Goal: Book appointment/travel/reservation

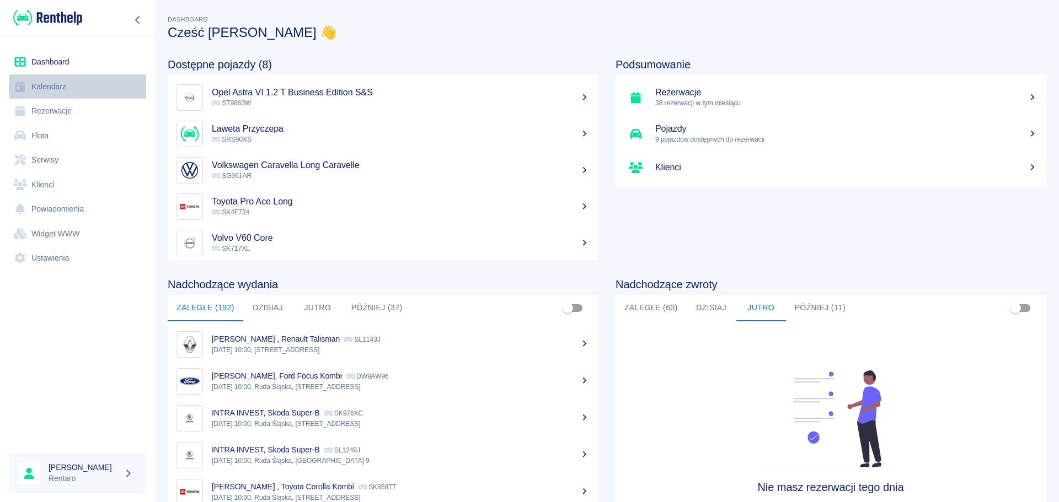
click at [56, 90] on link "Kalendarz" at bounding box center [77, 86] width 137 height 25
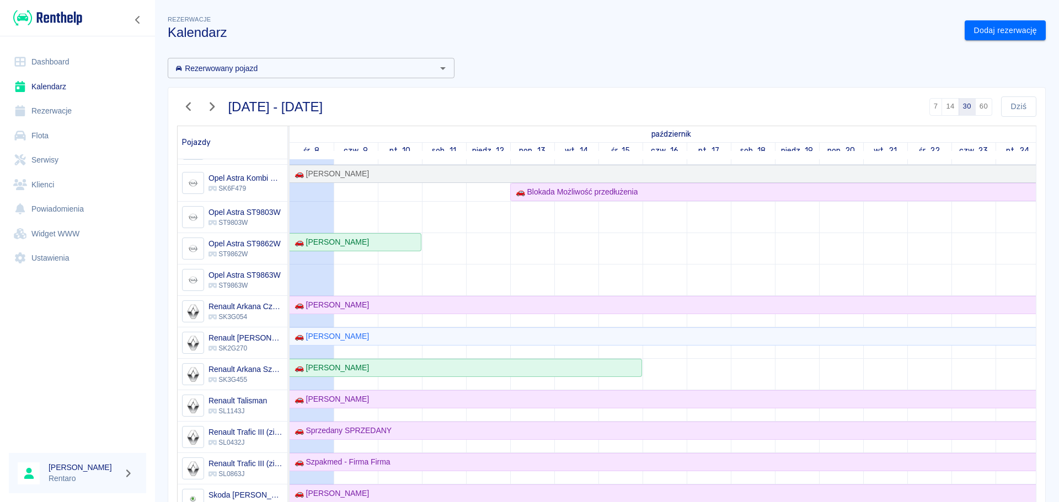
scroll to position [331, 0]
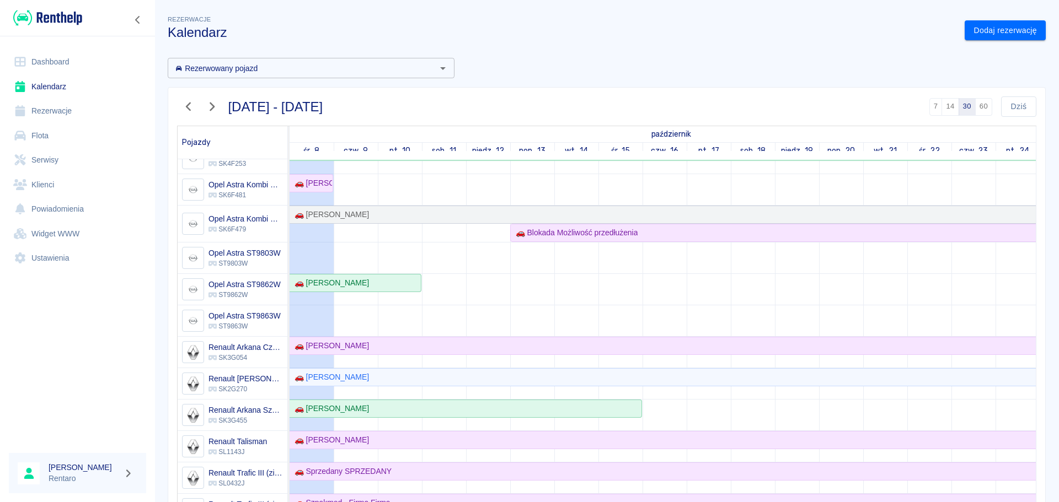
click at [218, 105] on icon "button" at bounding box center [212, 107] width 14 height 12
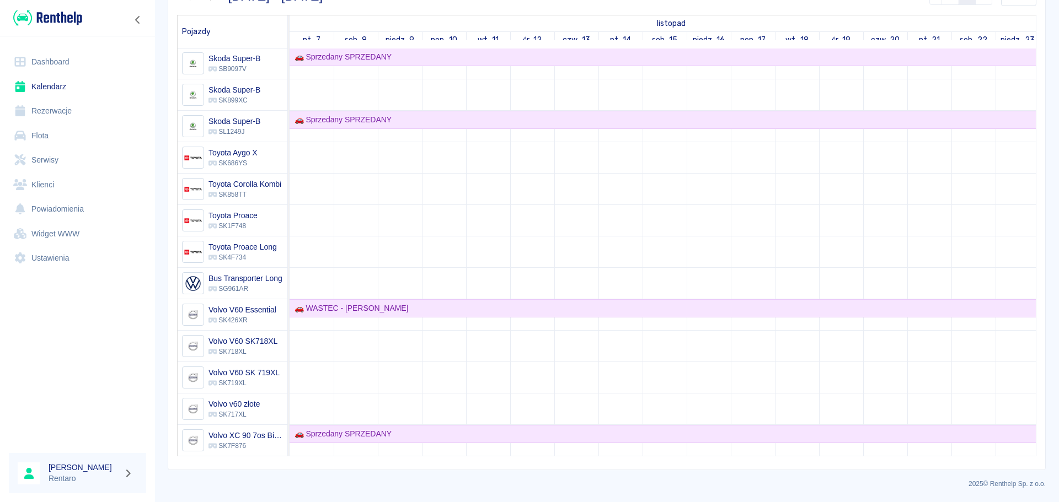
scroll to position [0, 0]
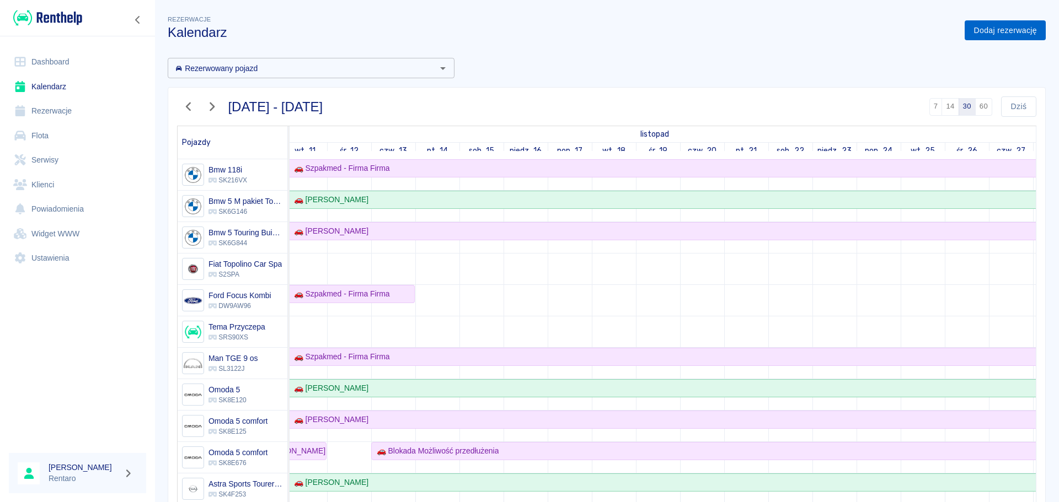
click at [979, 38] on link "Dodaj rezerwację" at bounding box center [1004, 30] width 81 height 20
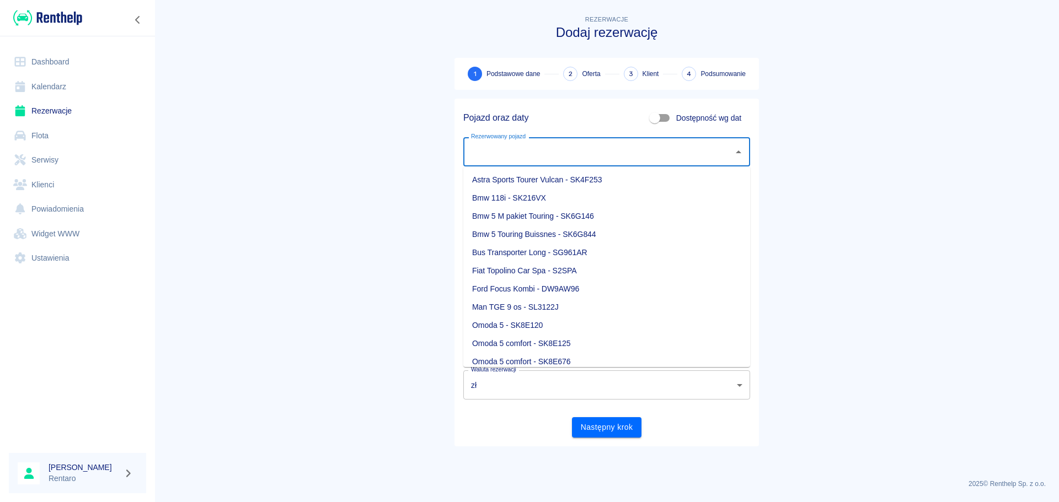
click at [495, 146] on div "Rezerwowany pojazd Rezerwowany pojazd" at bounding box center [606, 151] width 287 height 29
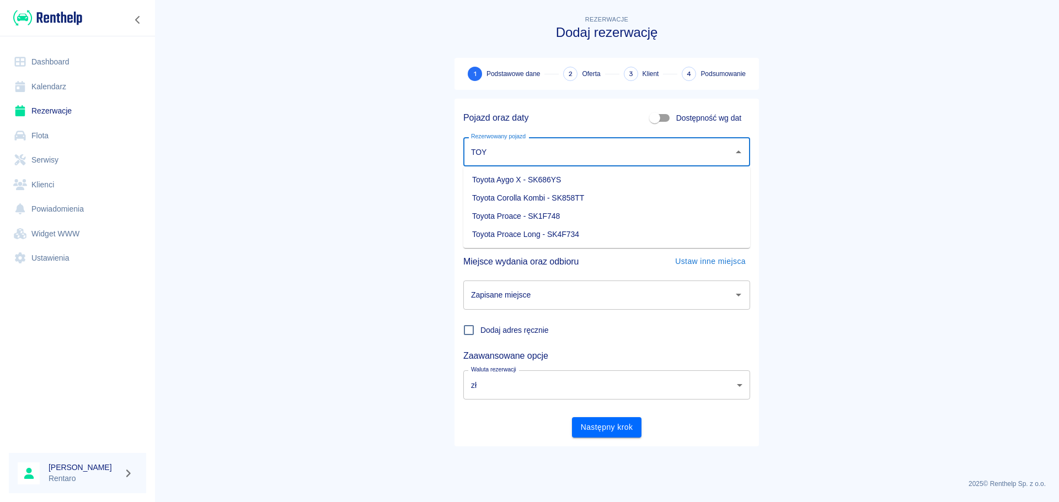
click at [537, 216] on li "Toyota Proace - SK1F748" at bounding box center [606, 216] width 287 height 18
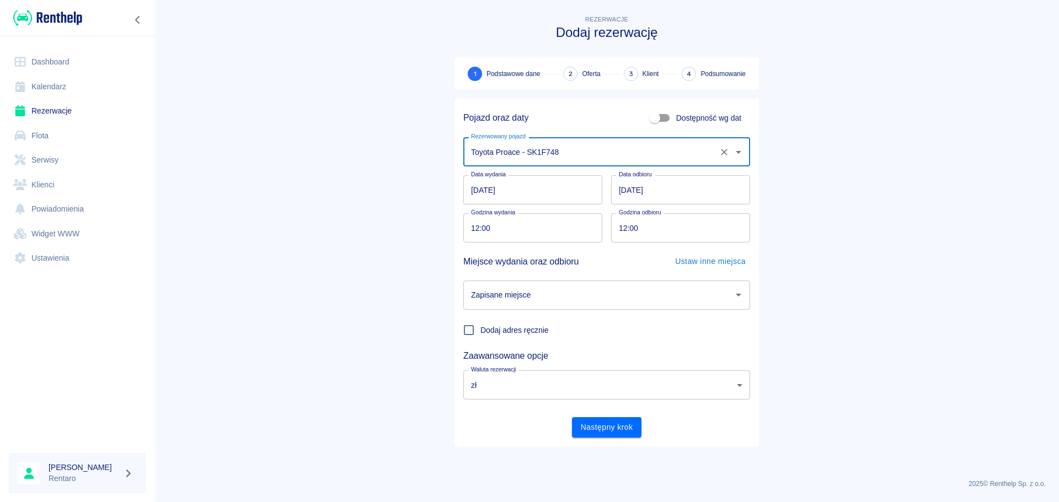
type input "Toyota Proace - SK1F748"
click at [483, 198] on input "[DATE]" at bounding box center [532, 189] width 139 height 29
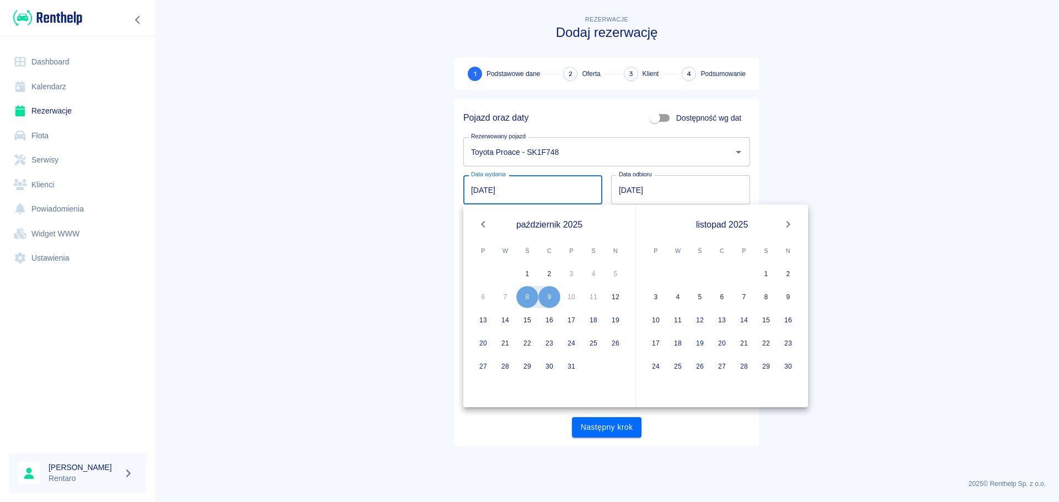
click at [465, 184] on input "[DATE]" at bounding box center [532, 189] width 139 height 29
click at [729, 347] on button "20" at bounding box center [722, 343] width 22 height 22
type input "[DATE]"
type input "DD.MM.YYYY"
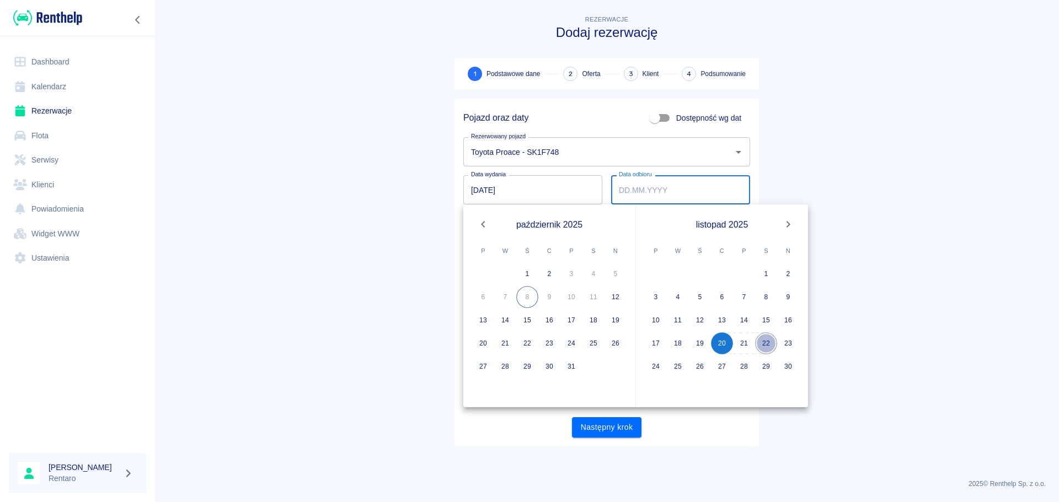
click at [768, 346] on button "22" at bounding box center [766, 343] width 22 height 22
type input "[DATE]"
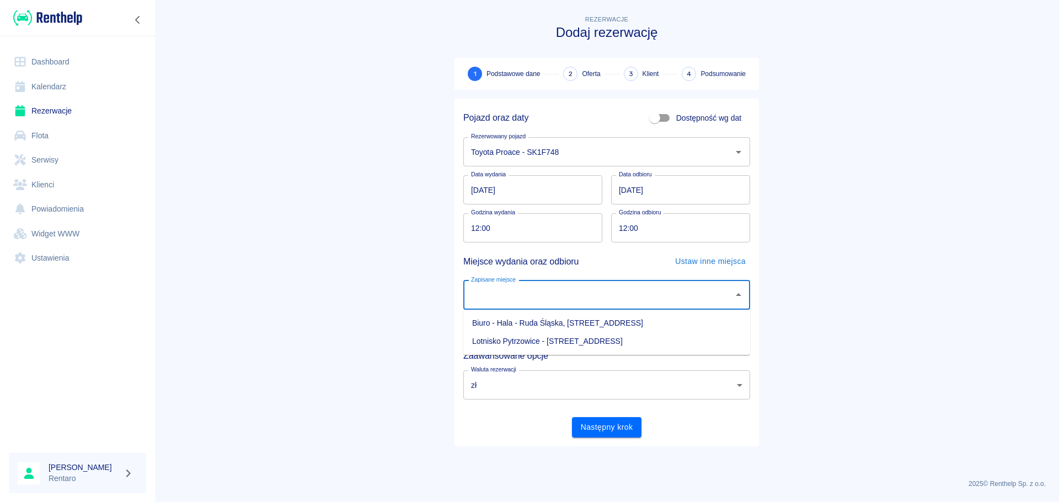
click at [562, 297] on input "Zapisane miejsce" at bounding box center [598, 295] width 260 height 19
click at [566, 335] on li "Lotnisko Pytrzowice - [STREET_ADDRESS]" at bounding box center [606, 341] width 287 height 18
type input "Lotnisko Pytrzowice - [STREET_ADDRESS]"
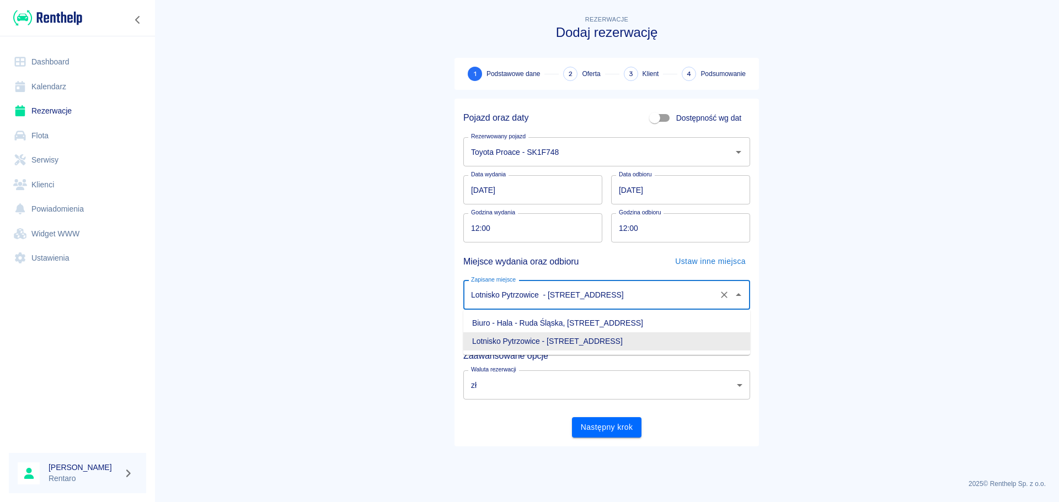
click at [595, 299] on input "Lotnisko Pytrzowice - [STREET_ADDRESS]" at bounding box center [591, 295] width 246 height 19
click at [732, 293] on icon "Zamknij" at bounding box center [738, 294] width 13 height 13
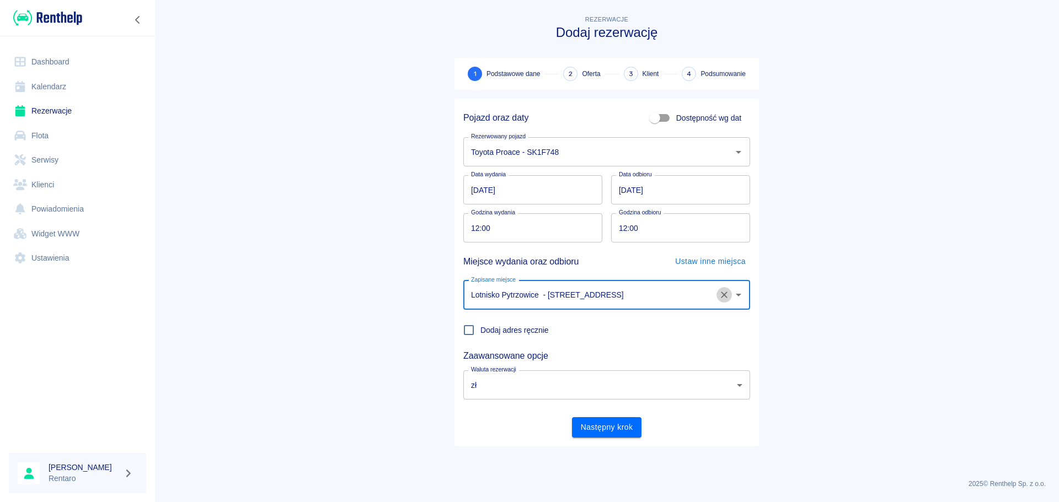
click at [726, 296] on icon "Wyczyść" at bounding box center [723, 294] width 11 height 11
click at [715, 294] on input "Zapisane miejsce" at bounding box center [598, 295] width 260 height 19
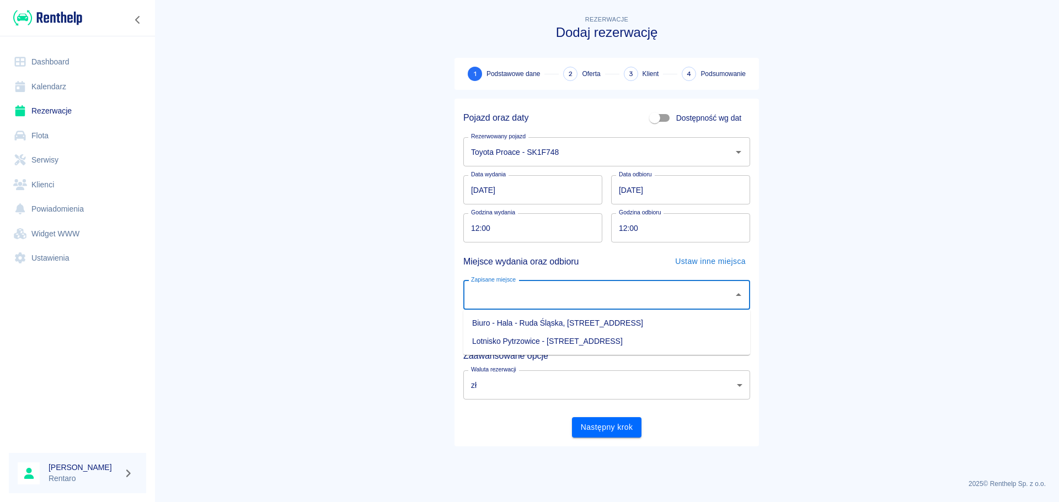
click at [613, 328] on li "Biuro - Hala - Ruda Śląska, [STREET_ADDRESS]" at bounding box center [606, 323] width 287 height 18
type input "Biuro - Hala - Ruda Śląska, [STREET_ADDRESS]"
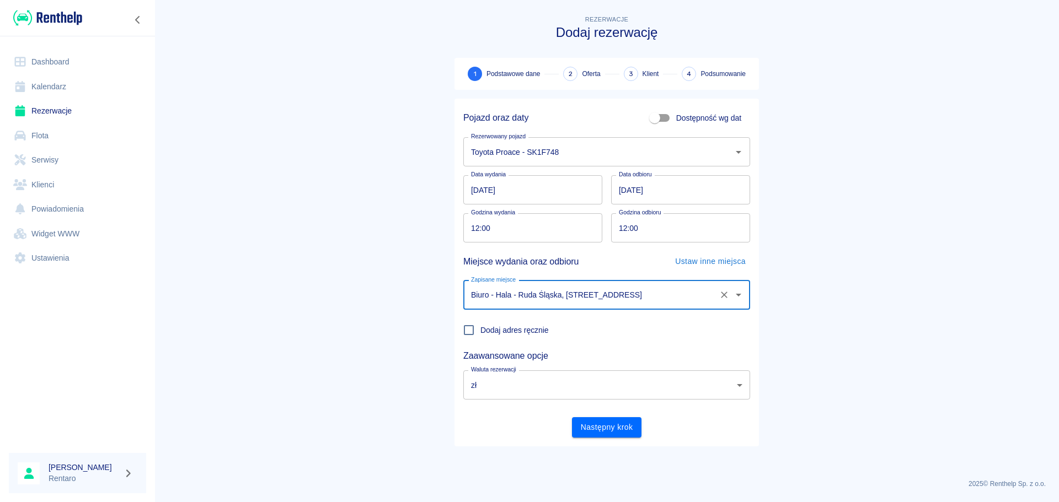
click at [536, 382] on body "Używamy plików Cookies, by zapewnić Ci najlepsze możliwe doświadczenie. Aby dow…" at bounding box center [529, 251] width 1059 height 502
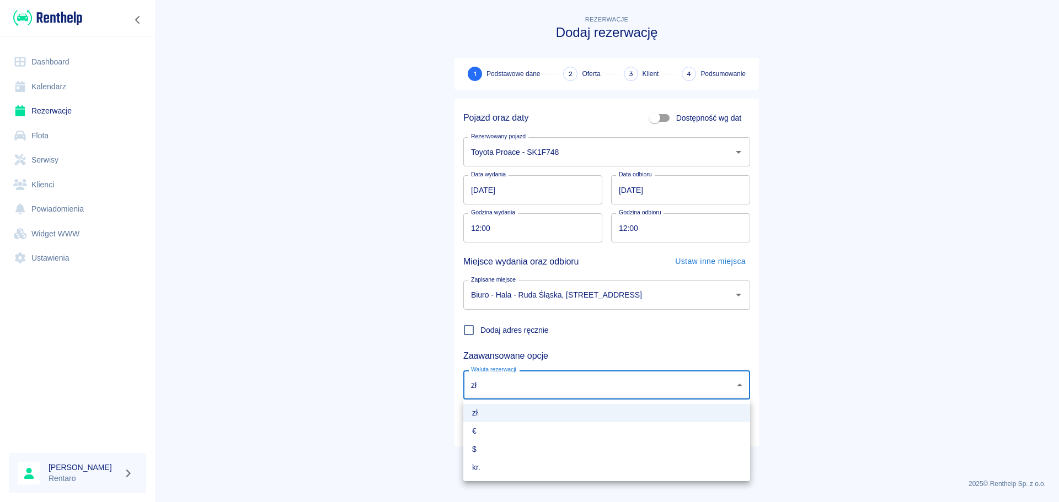
click at [611, 333] on div at bounding box center [529, 251] width 1059 height 502
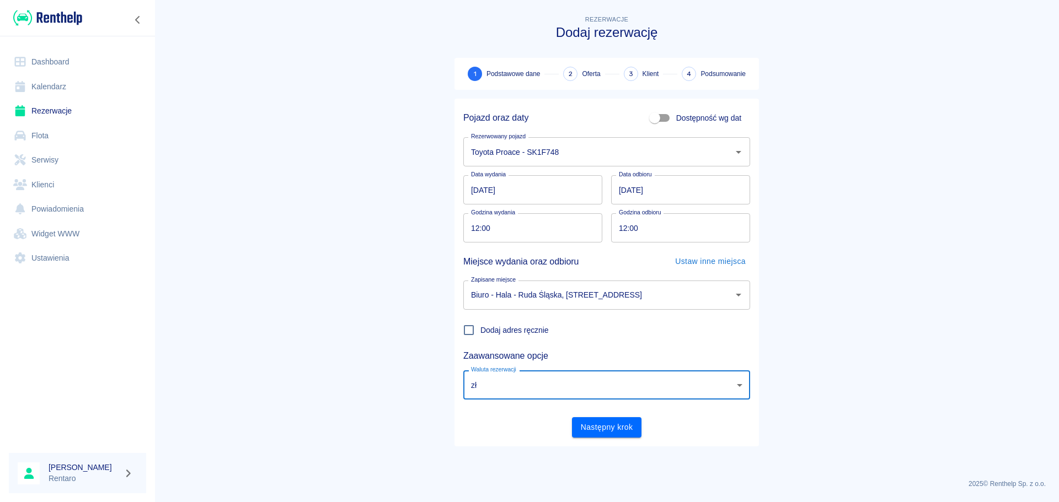
click at [470, 229] on input "12:00" at bounding box center [528, 227] width 131 height 29
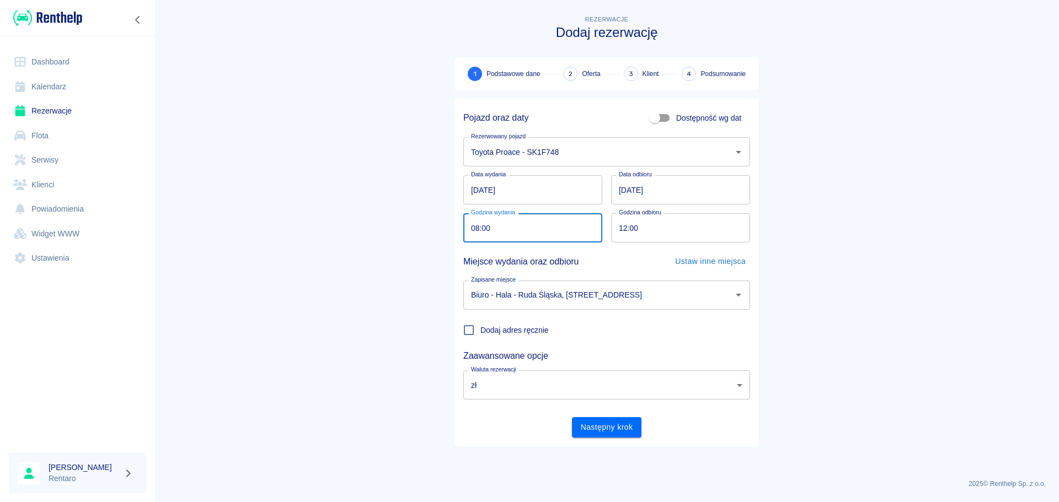
type input "08:00"
click at [618, 228] on input "12:00" at bounding box center [676, 227] width 131 height 29
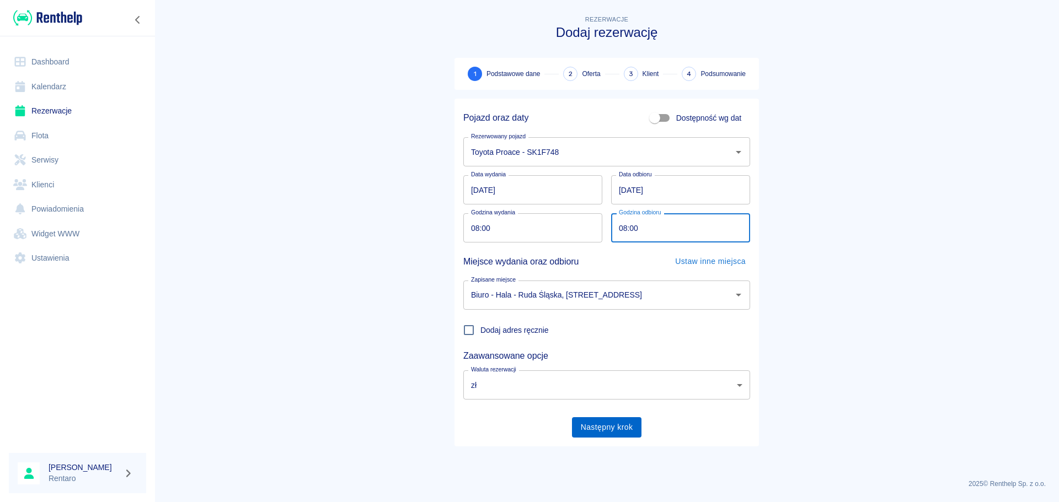
type input "08:00"
click at [595, 431] on button "Następny krok" at bounding box center [607, 427] width 70 height 20
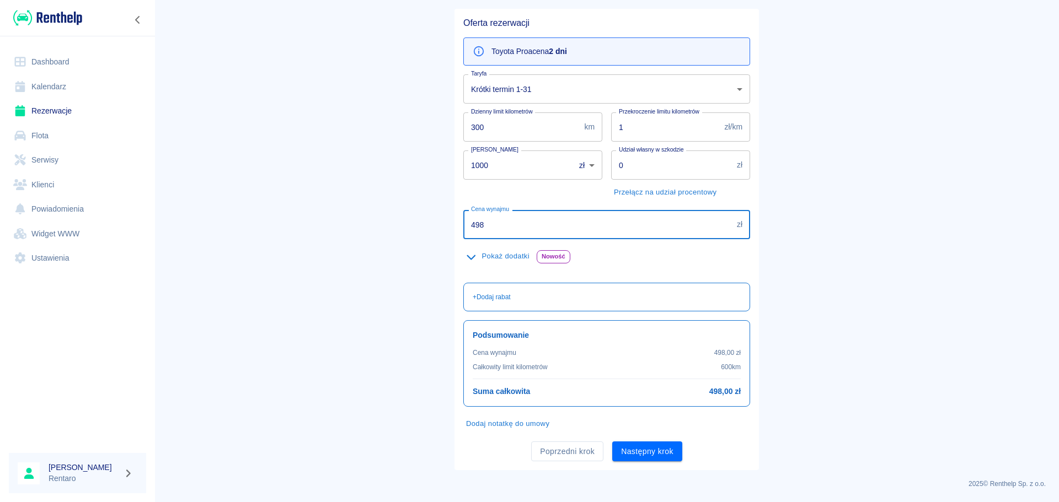
click at [536, 232] on input "498" at bounding box center [597, 224] width 269 height 29
click at [534, 230] on input "498" at bounding box center [597, 224] width 269 height 29
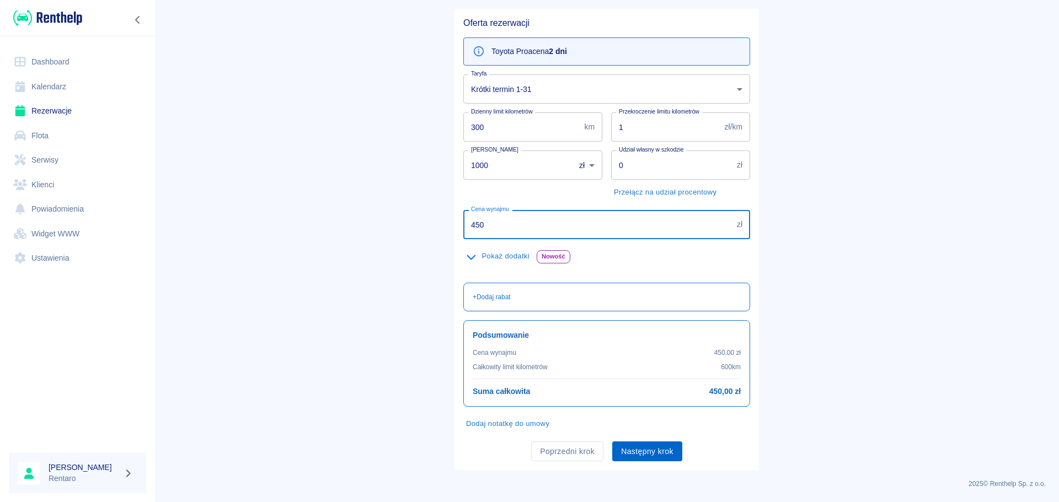
type input "450"
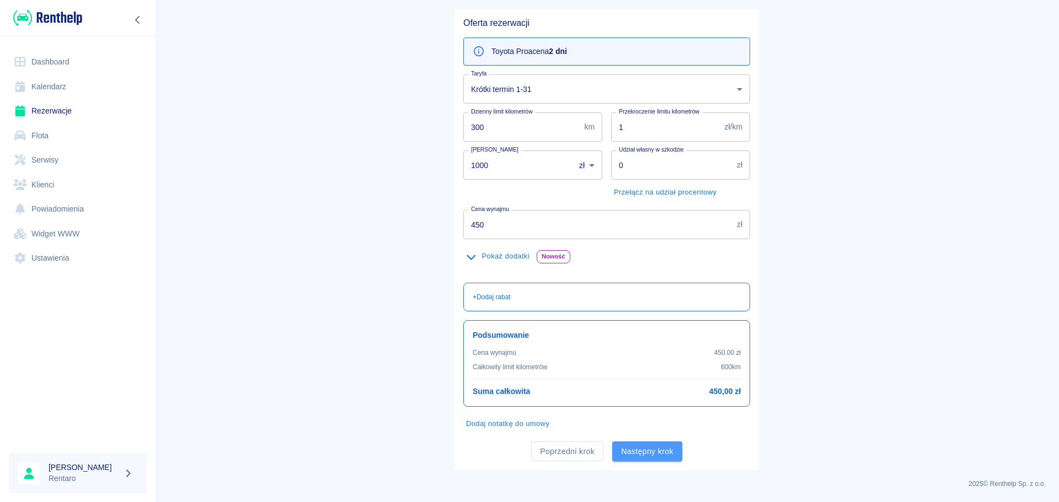
click at [657, 444] on button "Następny krok" at bounding box center [647, 452] width 70 height 20
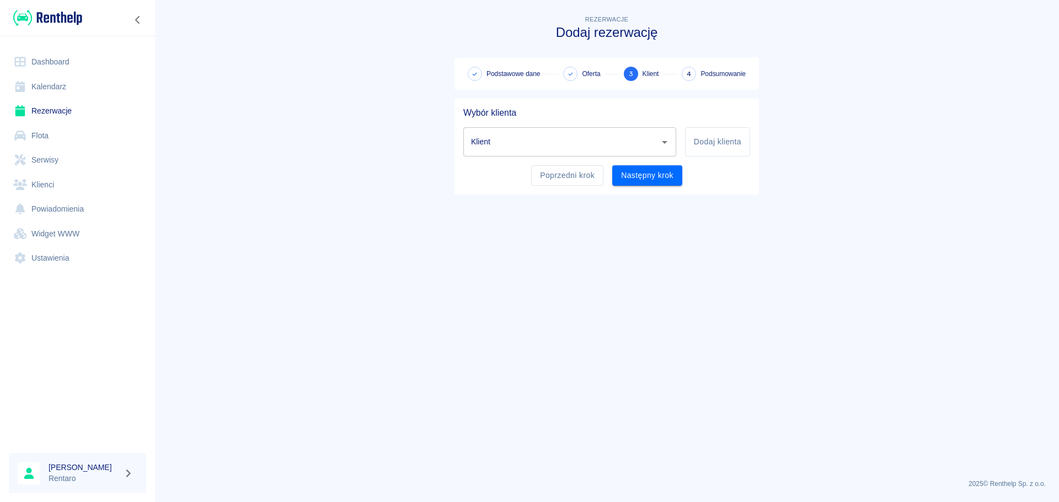
click at [521, 152] on div "Klient" at bounding box center [569, 141] width 213 height 29
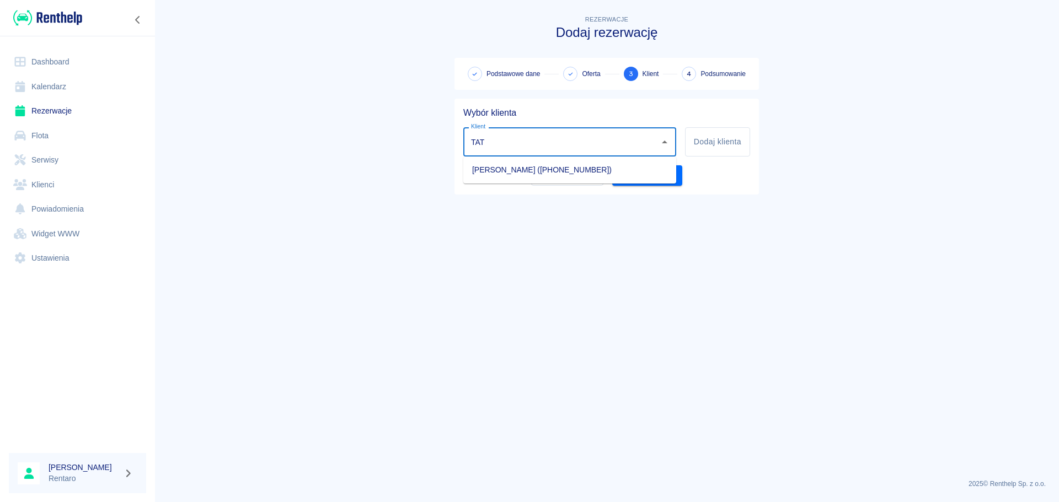
click at [525, 176] on li "[PERSON_NAME] ([PHONE_NUMBER])" at bounding box center [569, 170] width 213 height 18
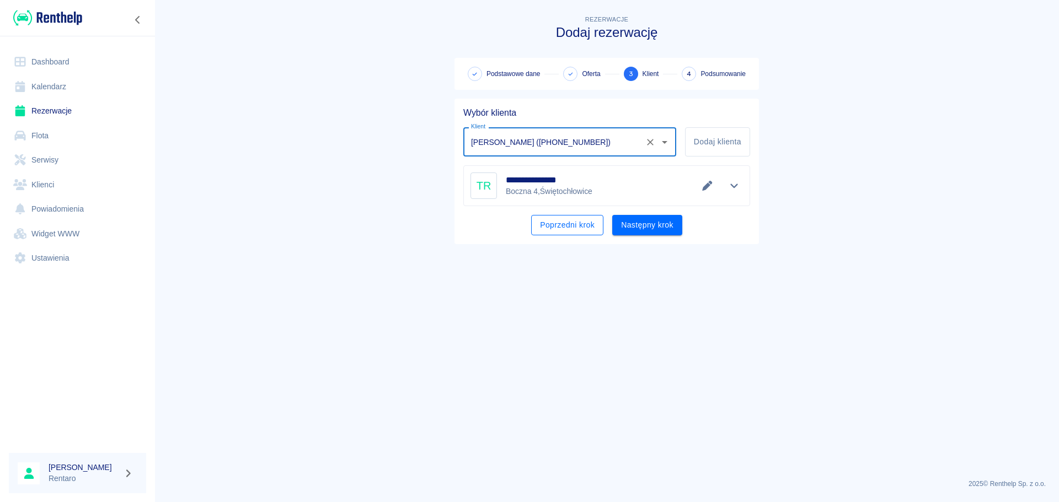
type input "[PERSON_NAME] ([PHONE_NUMBER])"
click at [593, 234] on button "Poprzedni krok" at bounding box center [567, 225] width 72 height 20
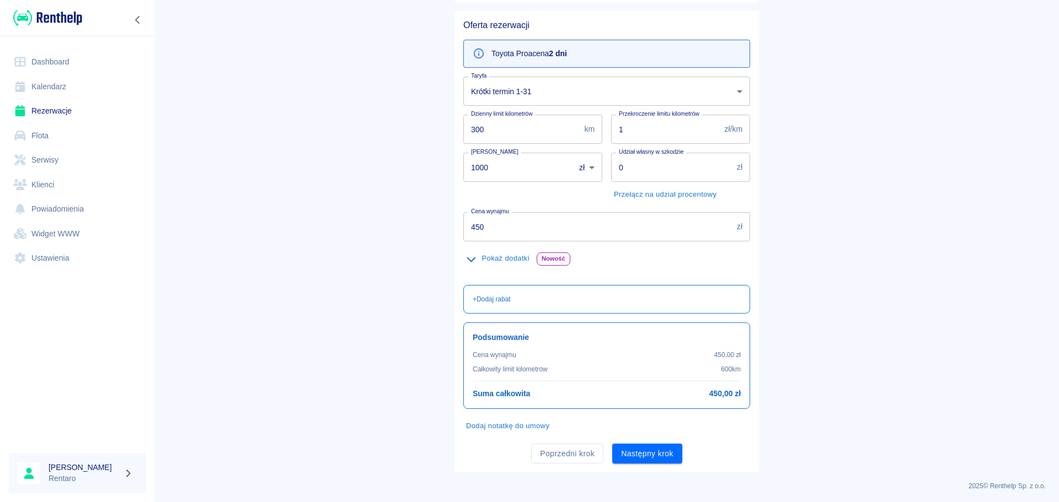
scroll to position [90, 0]
click at [563, 448] on button "Poprzedni krok" at bounding box center [567, 452] width 72 height 20
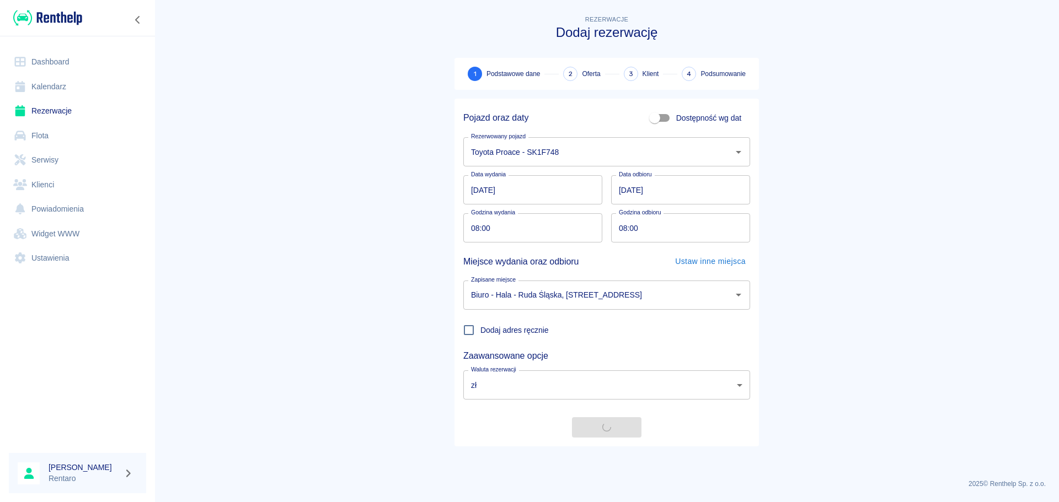
scroll to position [0, 0]
click at [473, 190] on input "[DATE]" at bounding box center [532, 189] width 139 height 29
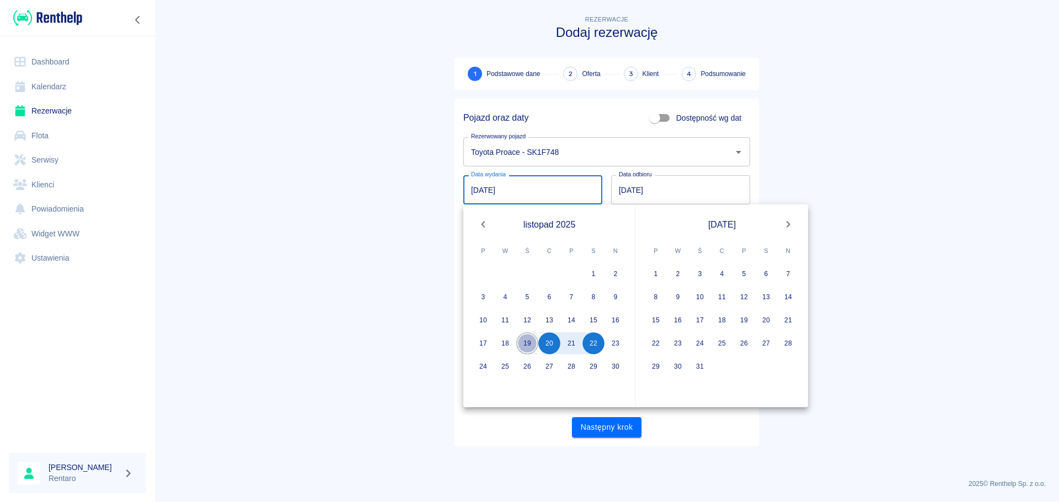
click at [534, 348] on button "19" at bounding box center [527, 343] width 22 height 22
type input "[DATE]"
click at [615, 345] on button "23" at bounding box center [615, 343] width 22 height 22
type input "[DATE]"
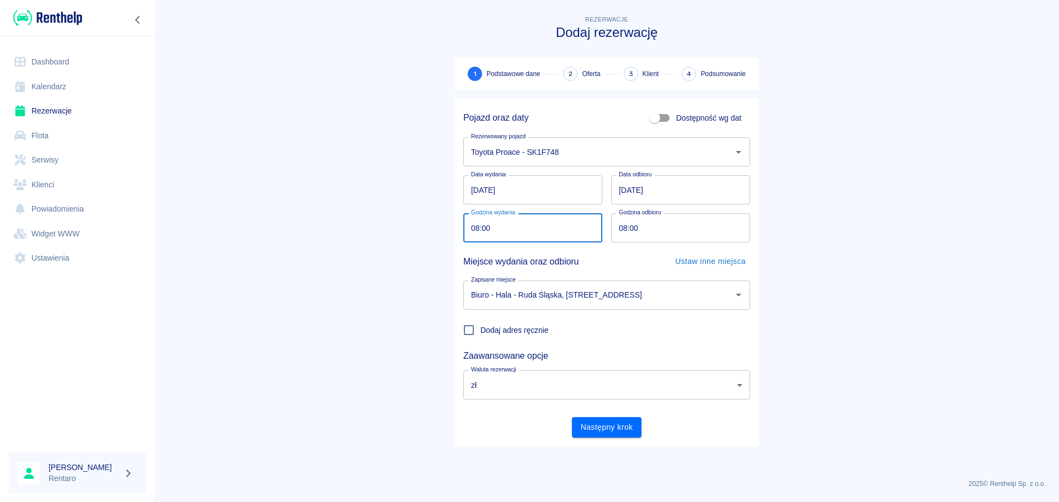
click at [509, 234] on input "08:00" at bounding box center [528, 227] width 131 height 29
type input "17:00"
click at [610, 230] on div "Godzina odbioru 08:00 Godzina odbioru" at bounding box center [676, 224] width 148 height 38
click at [625, 228] on input "08:00" at bounding box center [676, 227] width 131 height 29
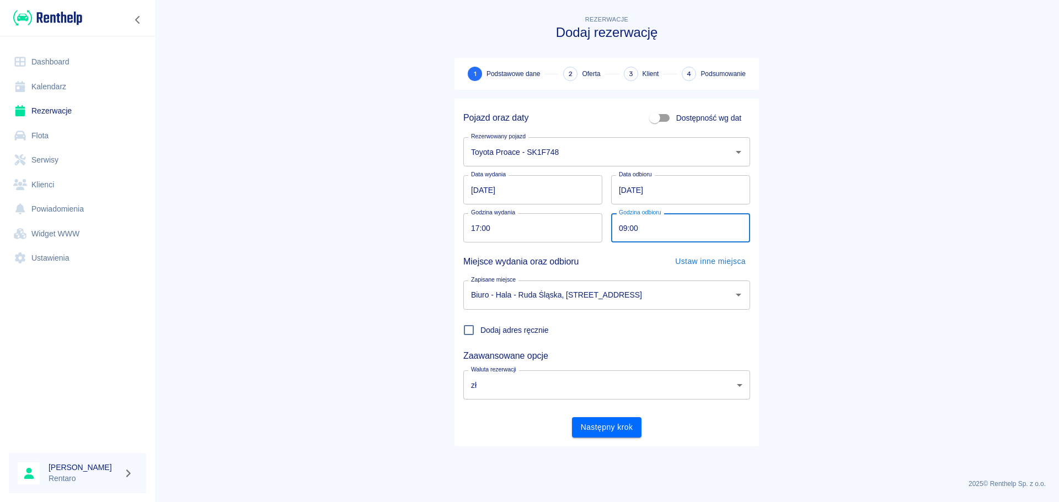
type input "09:00"
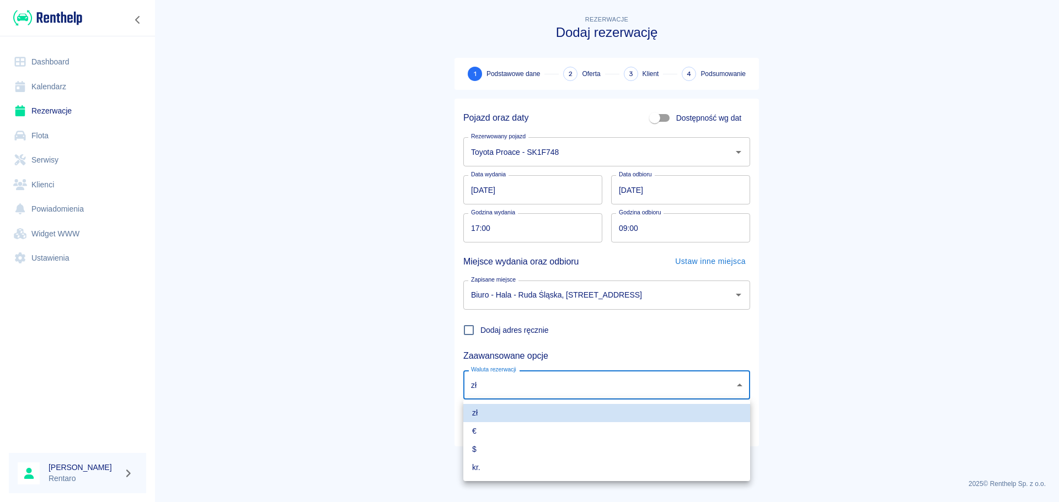
click at [649, 379] on body "Używamy plików Cookies, by zapewnić Ci najlepsze możliwe doświadczenie. Aby dow…" at bounding box center [529, 251] width 1059 height 502
click at [651, 325] on div at bounding box center [529, 251] width 1059 height 502
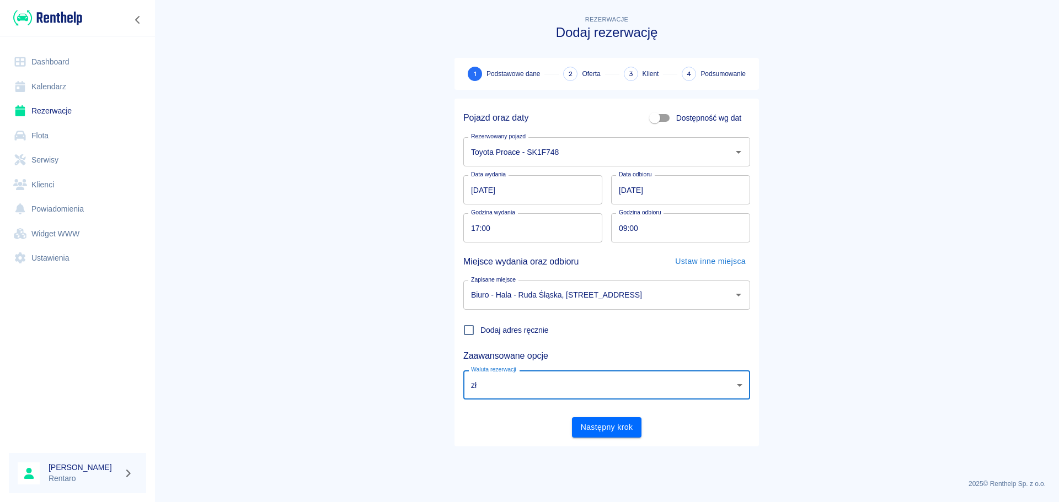
click at [630, 421] on button "Następny krok" at bounding box center [607, 427] width 70 height 20
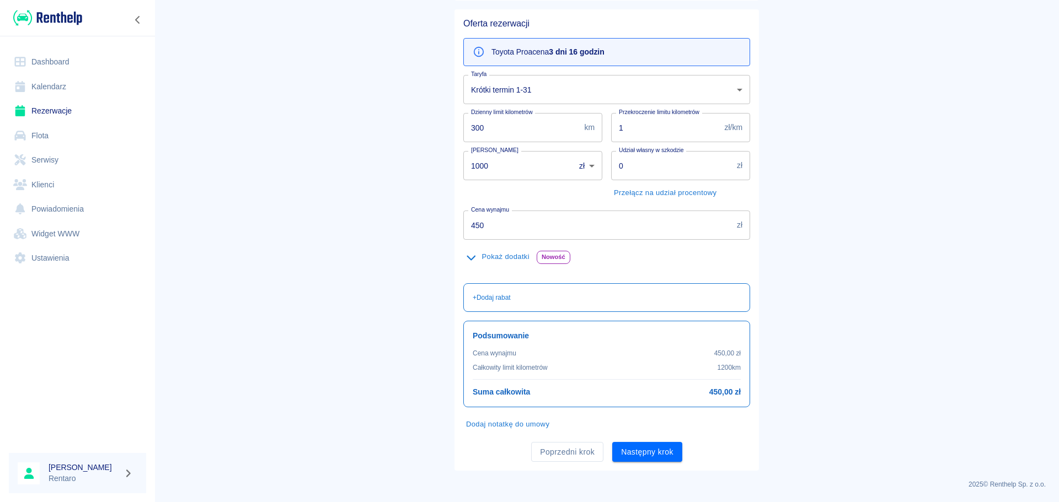
scroll to position [90, 0]
click at [535, 231] on input "450" at bounding box center [597, 224] width 269 height 29
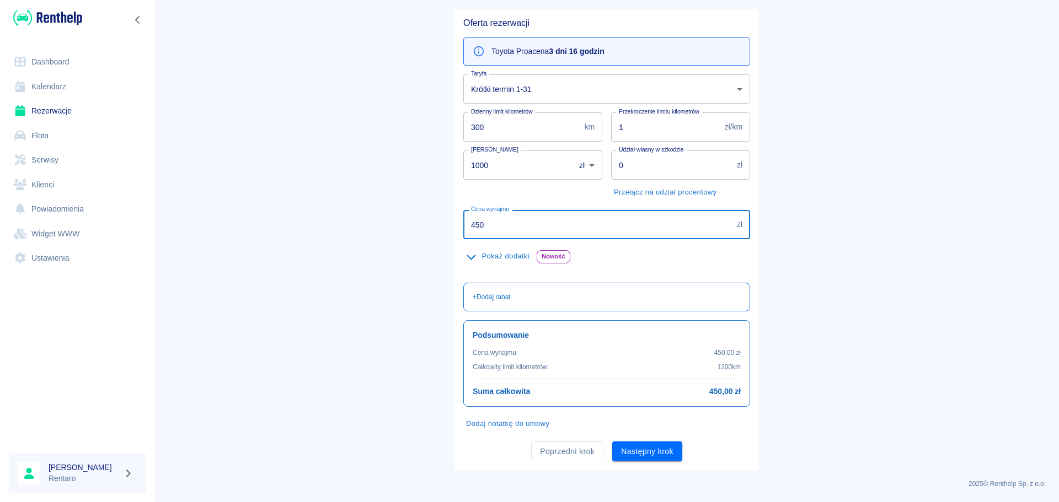
click at [535, 231] on input "450" at bounding box center [597, 224] width 269 height 29
type input "750"
click at [621, 449] on button "Następny krok" at bounding box center [647, 452] width 70 height 20
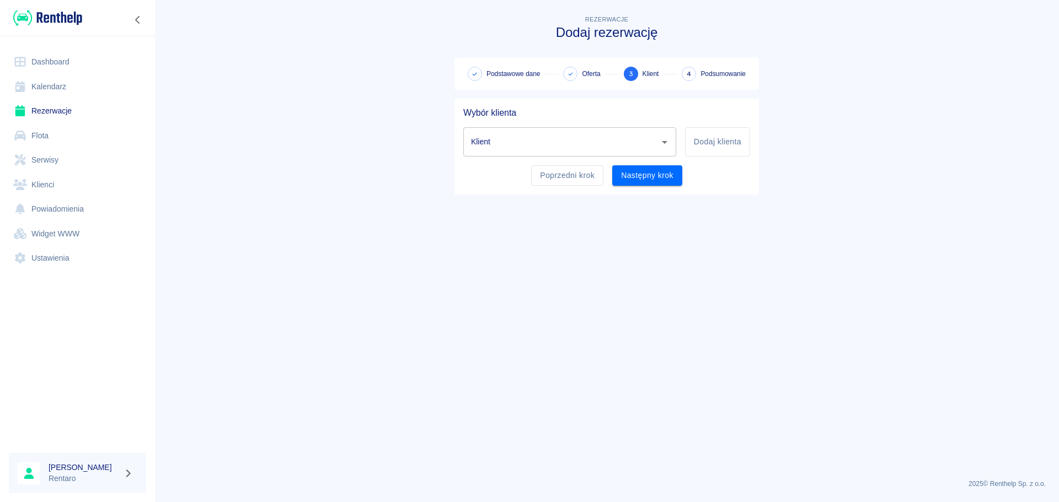
scroll to position [0, 0]
click at [512, 141] on input "Klient" at bounding box center [561, 141] width 186 height 19
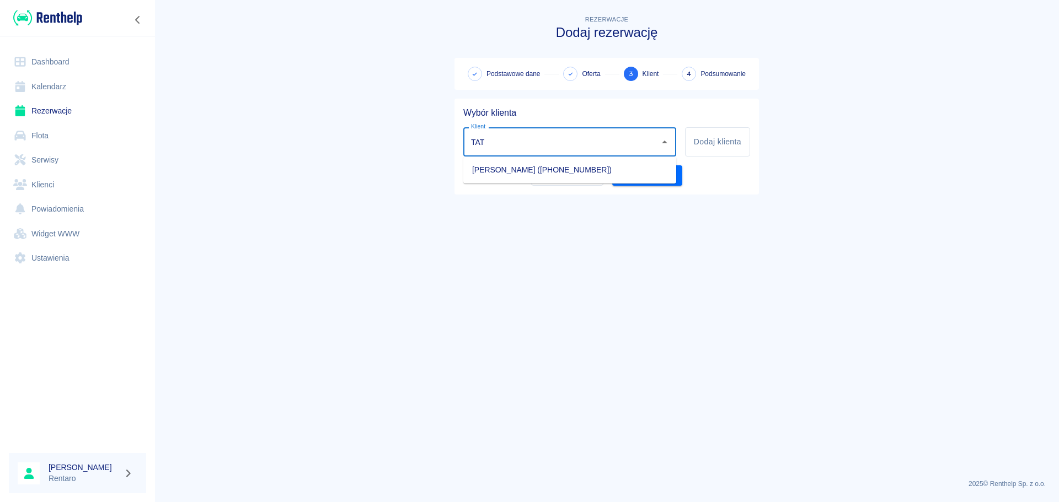
click at [547, 160] on ul "[PERSON_NAME] ([PHONE_NUMBER])" at bounding box center [569, 170] width 213 height 27
click at [549, 160] on ul "[PERSON_NAME] ([PHONE_NUMBER])" at bounding box center [569, 170] width 213 height 27
click at [549, 174] on li "[PERSON_NAME] ([PHONE_NUMBER])" at bounding box center [569, 170] width 213 height 18
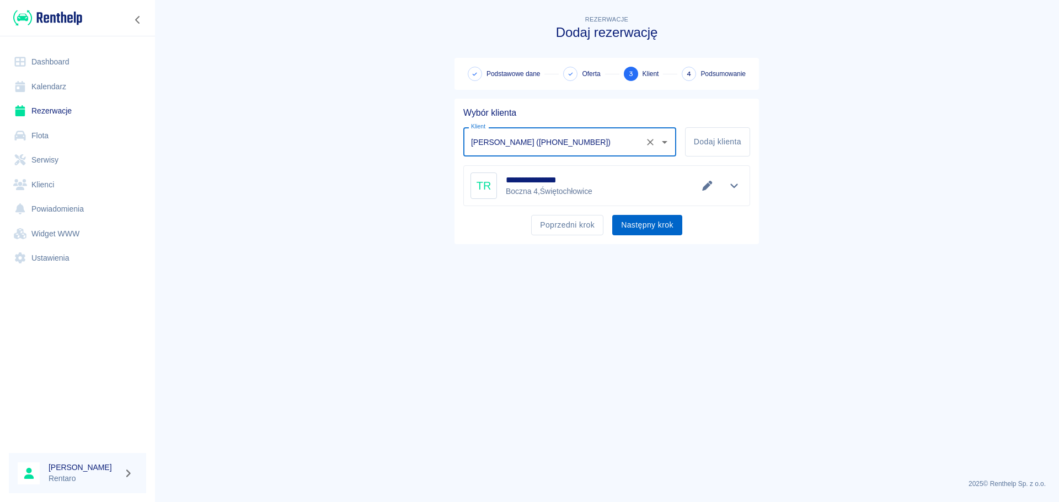
type input "[PERSON_NAME] ([PHONE_NUMBER])"
click at [640, 222] on button "Następny krok" at bounding box center [647, 225] width 70 height 20
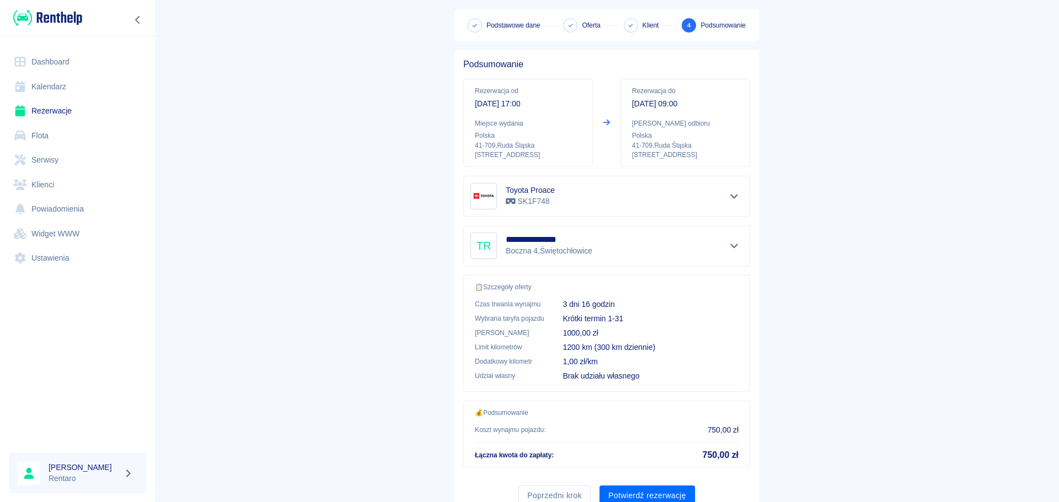
scroll to position [93, 0]
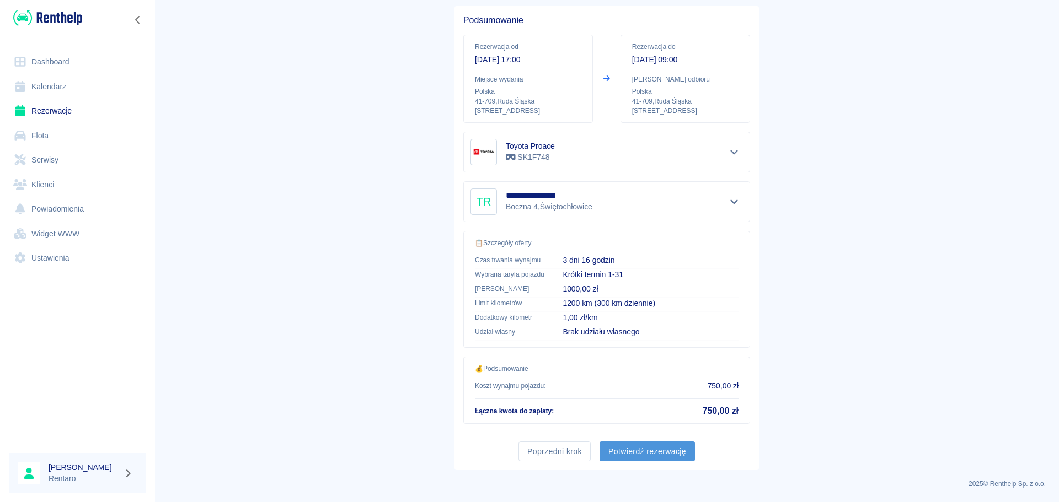
click at [638, 455] on button "Potwierdź rezerwację" at bounding box center [646, 452] width 95 height 20
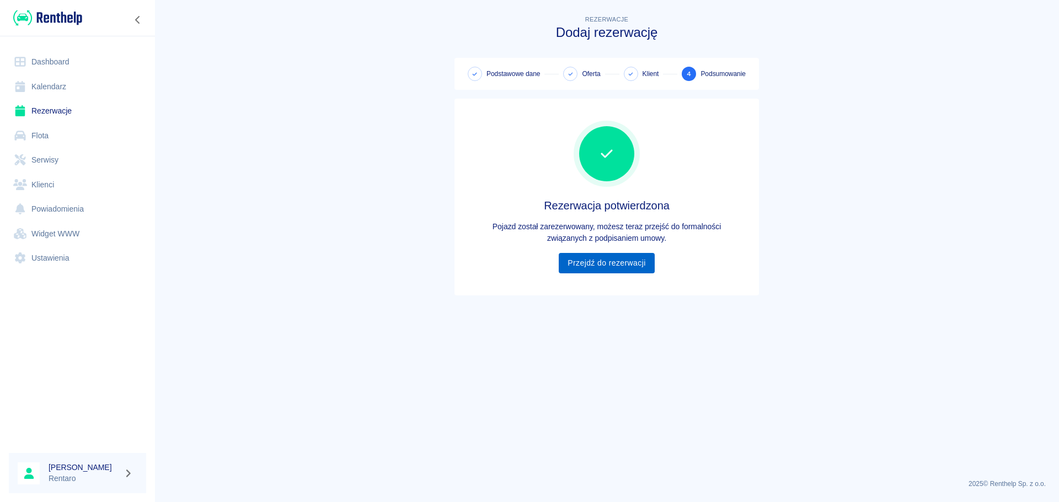
click at [573, 256] on link "Przejdź do rezerwacji" at bounding box center [606, 263] width 95 height 20
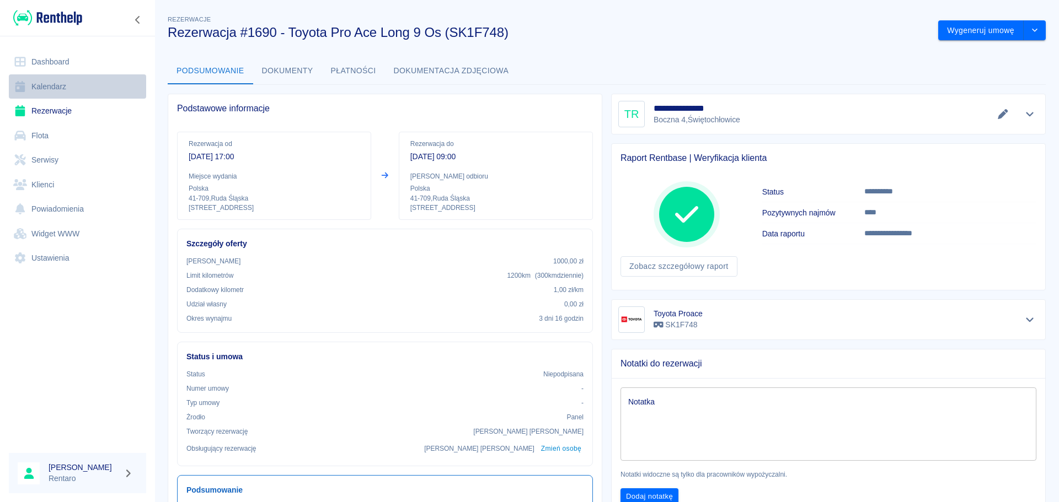
click at [53, 83] on link "Kalendarz" at bounding box center [77, 86] width 137 height 25
